Goal: Task Accomplishment & Management: Manage account settings

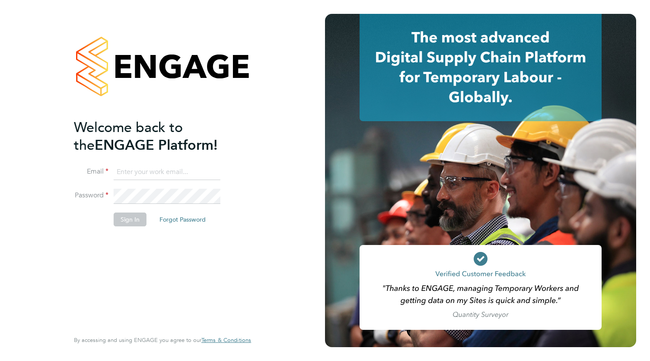
type input "Bianca.manser@wearehowells.co.uk"
click at [131, 246] on div "Welcome back to the ENGAGE Platform! Email Bianca.manser@wearehowells.co.uk Pas…" at bounding box center [158, 223] width 169 height 210
click at [133, 223] on button "Sign In" at bounding box center [130, 219] width 33 height 14
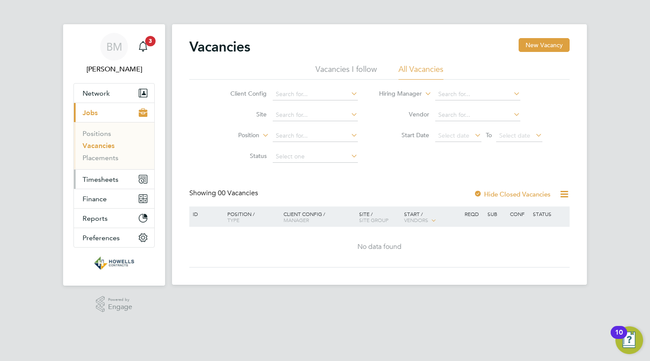
click at [96, 179] on span "Timesheets" at bounding box center [101, 179] width 36 height 8
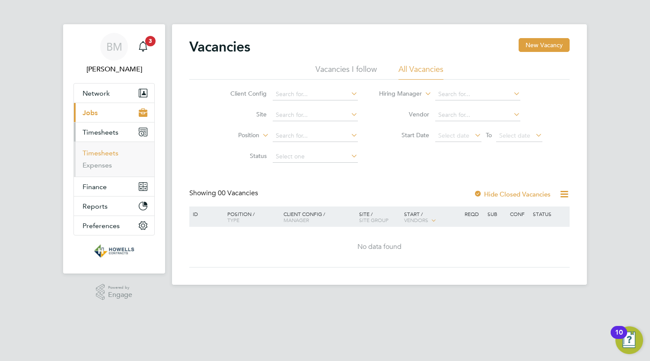
click at [106, 154] on link "Timesheets" at bounding box center [101, 153] width 36 height 8
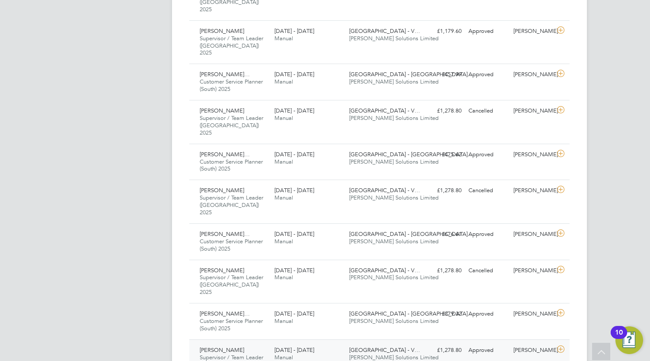
click at [562, 346] on icon at bounding box center [561, 349] width 11 height 7
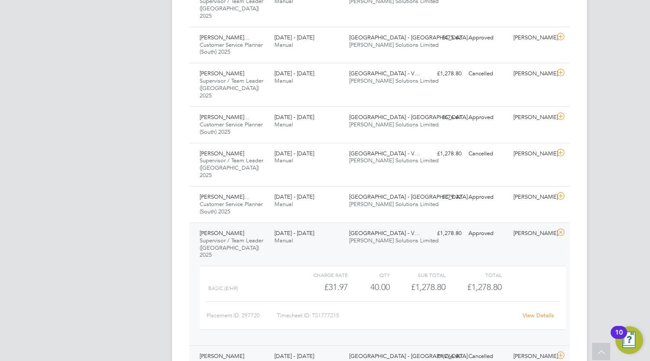
click at [560, 352] on icon at bounding box center [561, 355] width 11 height 7
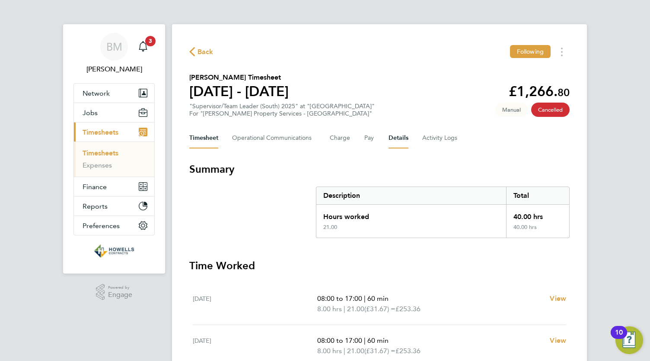
click at [397, 135] on button "Details" at bounding box center [399, 138] width 20 height 21
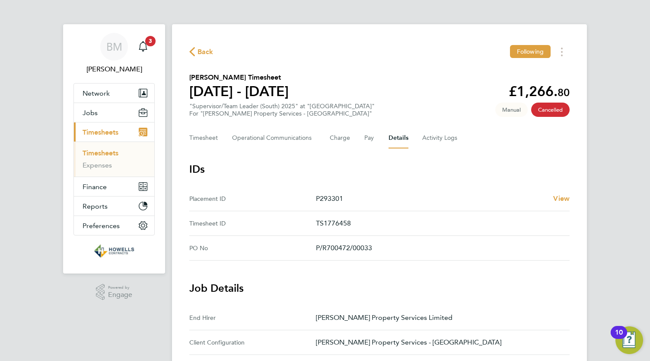
click at [195, 51] on icon "button" at bounding box center [192, 51] width 6 height 9
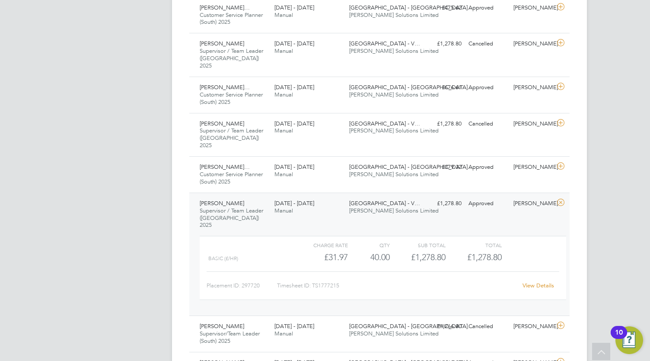
click at [537, 282] on link "View Details" at bounding box center [539, 285] width 32 height 7
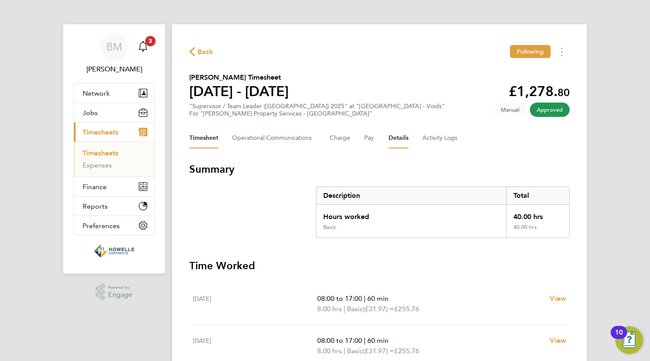
click at [400, 143] on button "Details" at bounding box center [399, 138] width 20 height 21
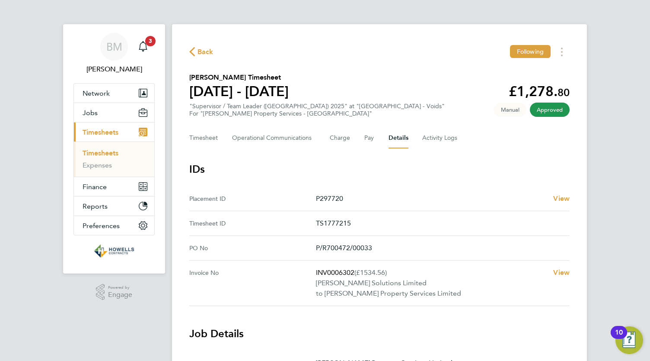
click at [198, 49] on span "Back" at bounding box center [206, 52] width 16 height 10
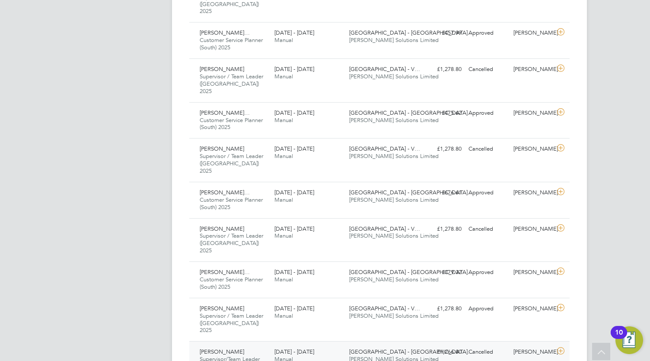
click at [480, 345] on div "Cancelled" at bounding box center [487, 352] width 45 height 14
click at [491, 301] on div "Approved" at bounding box center [487, 308] width 45 height 14
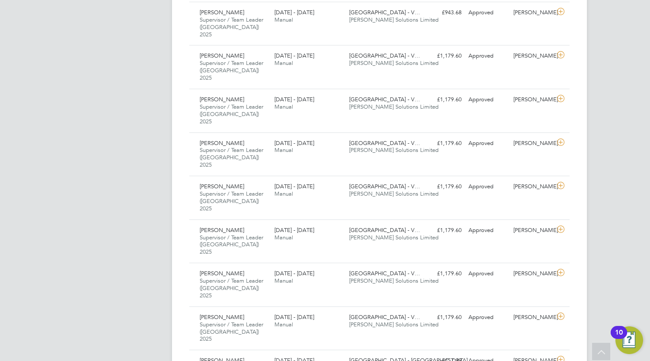
scroll to position [388, 0]
click at [508, 132] on div "Daaniyal Ahmad Younas Supervisor / Team Leader (London) 2025 12 - 18 Jul 2025 1…" at bounding box center [379, 154] width 381 height 44
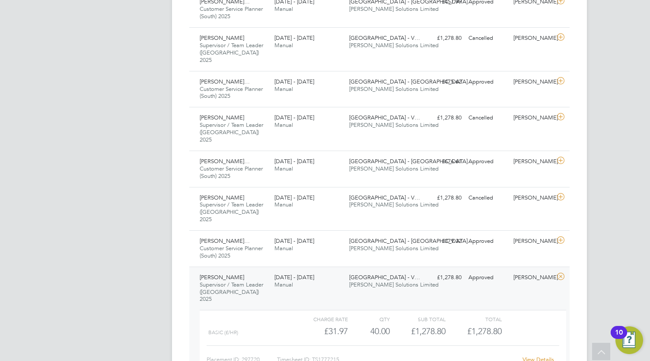
scroll to position [829, 0]
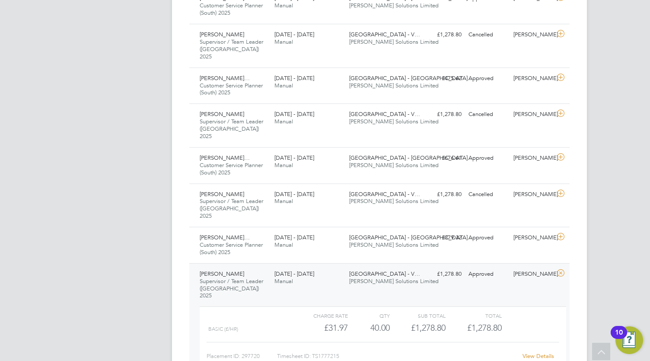
click at [536, 352] on link "View Details" at bounding box center [539, 355] width 32 height 7
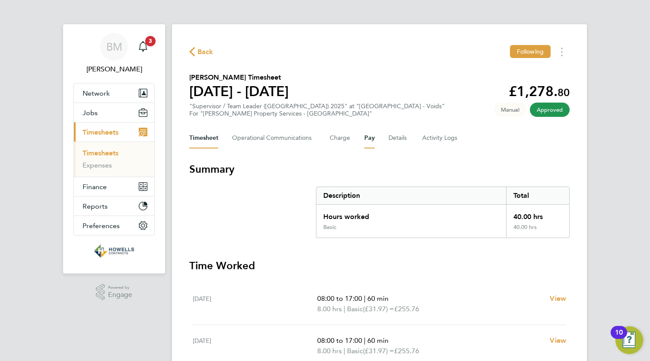
click at [366, 145] on button "Pay" at bounding box center [370, 138] width 10 height 21
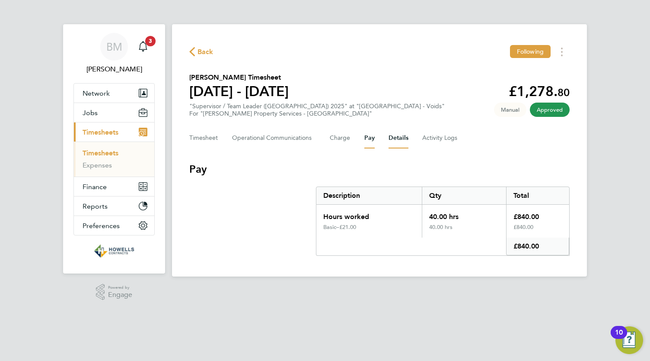
click at [402, 140] on button "Details" at bounding box center [399, 138] width 20 height 21
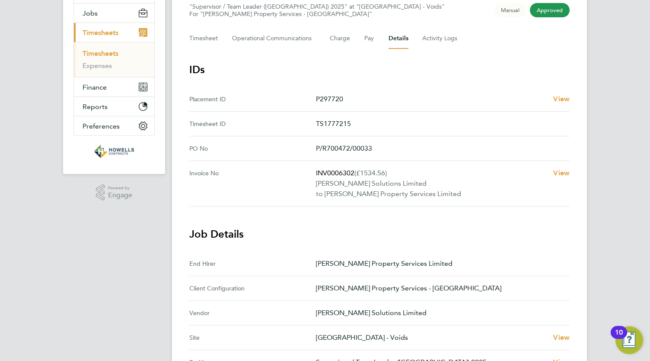
scroll to position [97, 0]
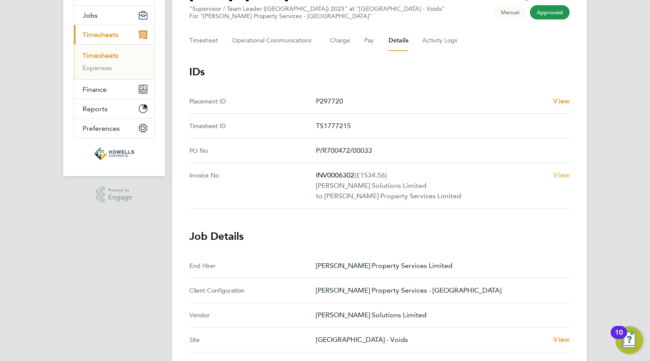
click at [565, 177] on span "View" at bounding box center [562, 175] width 16 height 8
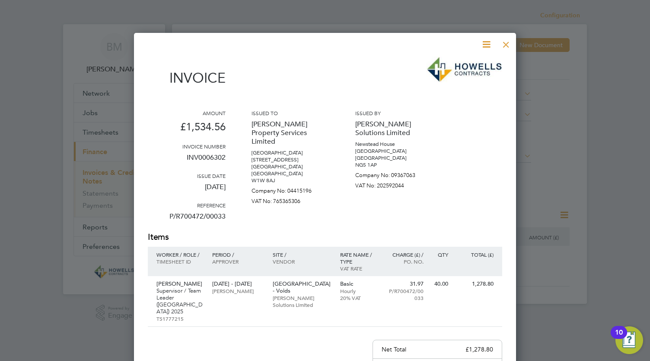
click at [483, 49] on icon at bounding box center [486, 44] width 11 height 11
click at [473, 68] on li "Download Invoice" at bounding box center [461, 65] width 60 height 12
click at [393, 250] on div "Charge (£) / Po. No." at bounding box center [405, 261] width 46 height 29
click at [486, 44] on icon at bounding box center [486, 44] width 11 height 11
click at [500, 46] on div at bounding box center [507, 43] width 16 height 16
